Goal: Task Accomplishment & Management: Manage account settings

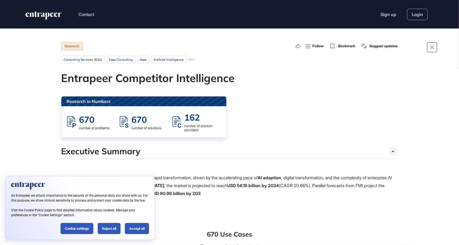
click at [48, 19] on icon "entrapeer-logo" at bounding box center [43, 15] width 37 height 9
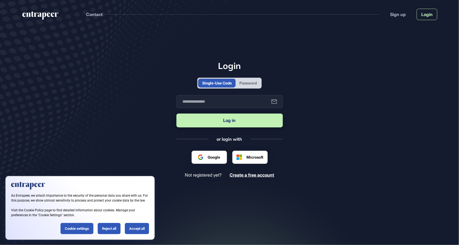
click at [434, 14] on link "Login" at bounding box center [427, 14] width 21 height 11
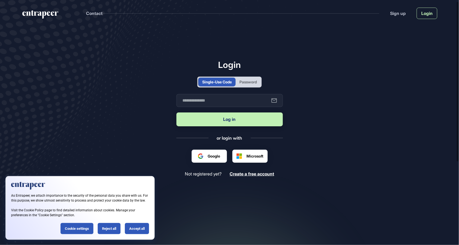
scroll to position [1, 0]
click at [257, 85] on div "Password" at bounding box center [248, 82] width 17 height 6
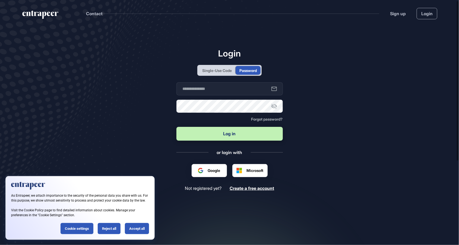
click at [225, 73] on div "Single-Use Code" at bounding box center [217, 71] width 30 height 6
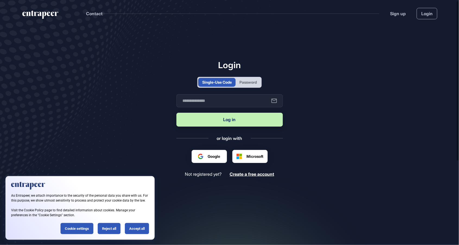
click at [252, 85] on div "Password" at bounding box center [248, 82] width 17 height 6
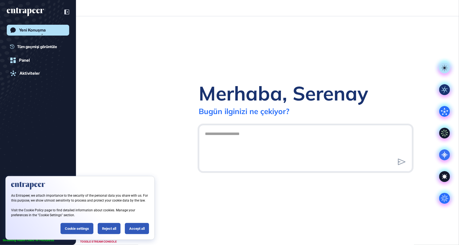
scroll to position [0, 0]
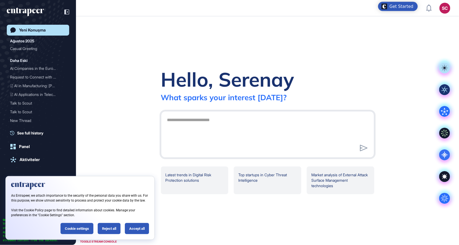
click at [455, 2] on header "SC Admin Dashboard Dashboard Profile My Content Request More Data" at bounding box center [229, 8] width 459 height 16
click at [446, 10] on div "SC" at bounding box center [445, 8] width 11 height 11
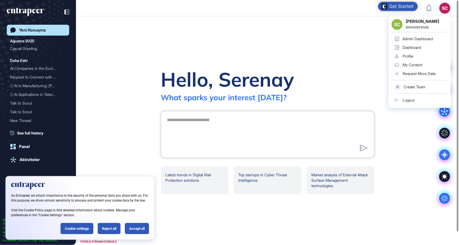
click at [424, 57] on link "Profile" at bounding box center [420, 56] width 56 height 9
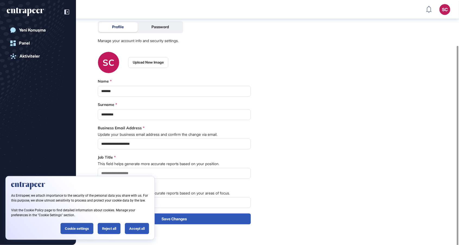
scroll to position [55, 0]
click at [109, 232] on div "Reject all" at bounding box center [109, 228] width 23 height 11
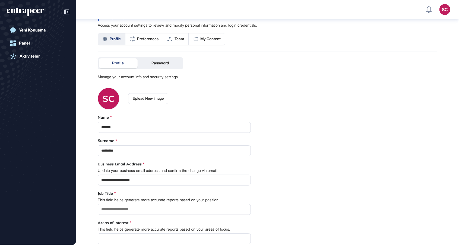
scroll to position [17, 0]
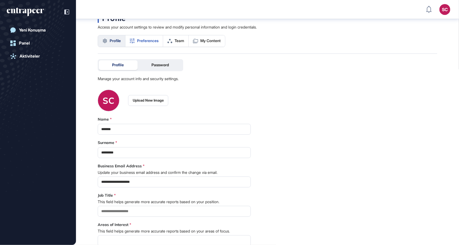
click at [157, 38] on link "Preferences" at bounding box center [145, 40] width 38 height 11
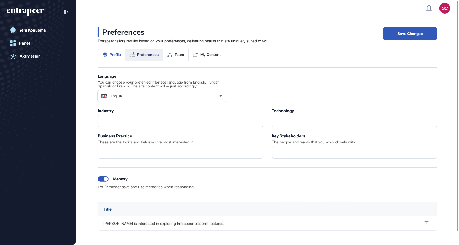
click at [115, 55] on span "Profile" at bounding box center [115, 54] width 11 height 4
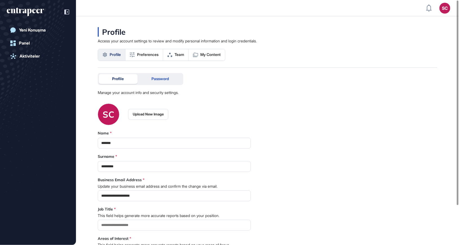
click at [166, 78] on span "Password" at bounding box center [160, 79] width 17 height 4
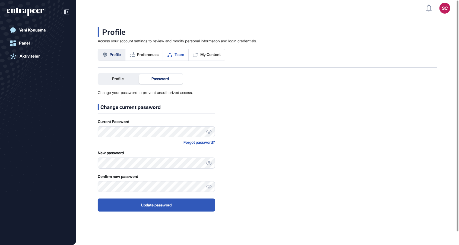
click at [171, 53] on icon at bounding box center [170, 55] width 5 height 4
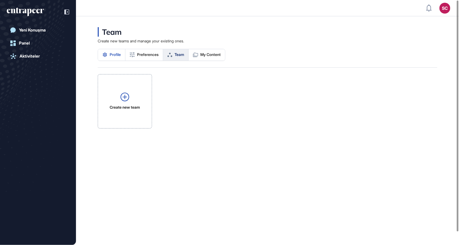
click at [115, 56] on span "Profile" at bounding box center [115, 54] width 11 height 4
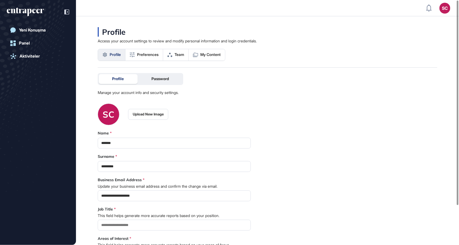
click at [449, 8] on div "SC" at bounding box center [445, 8] width 11 height 11
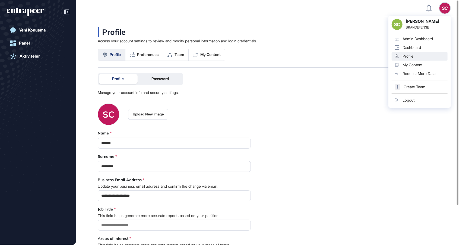
click at [36, 10] on icon "entrapeer-logo" at bounding box center [25, 12] width 37 height 9
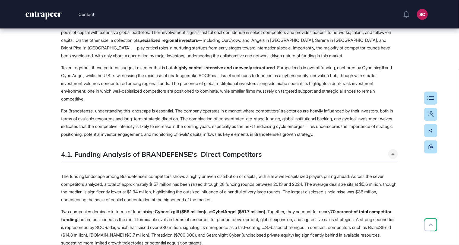
scroll to position [12017, 0]
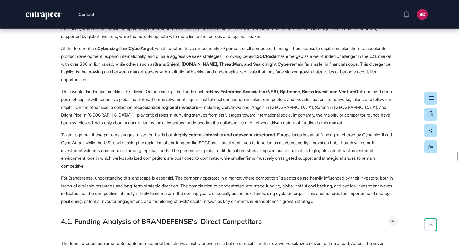
scroll to position [11953, 0]
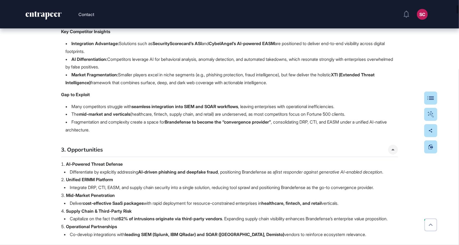
scroll to position [380, 0]
